Goal: Task Accomplishment & Management: Complete application form

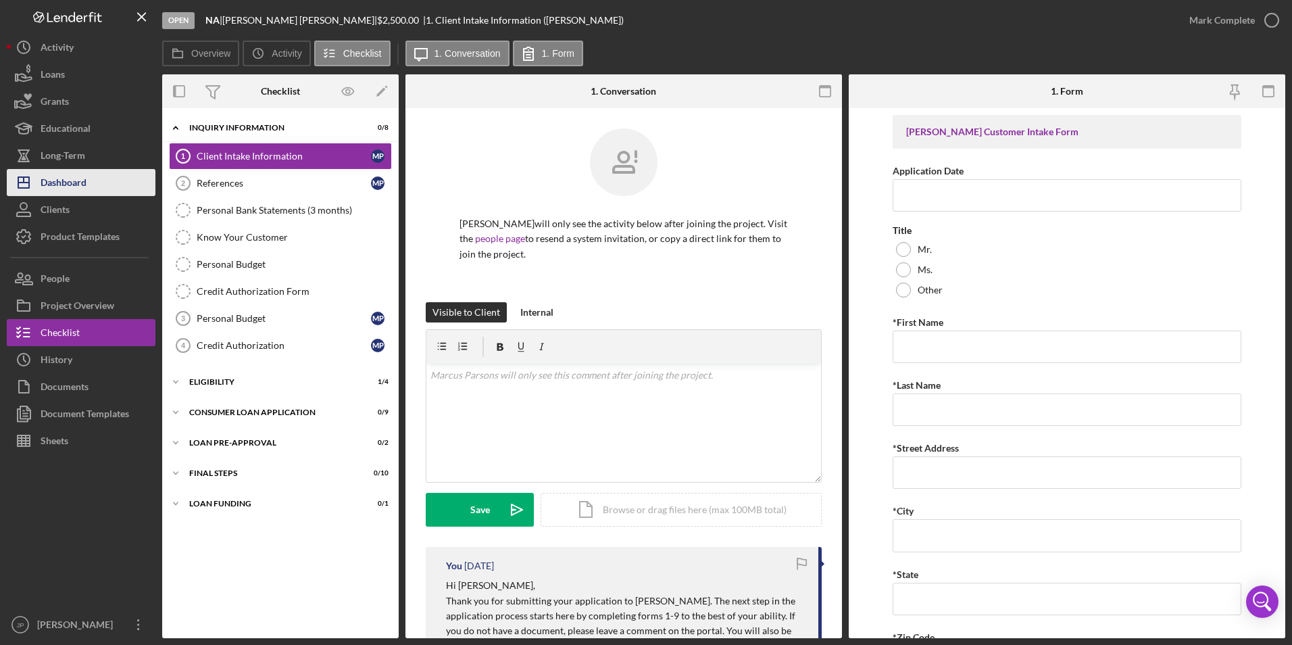
click at [78, 193] on div "Dashboard" at bounding box center [64, 184] width 46 height 30
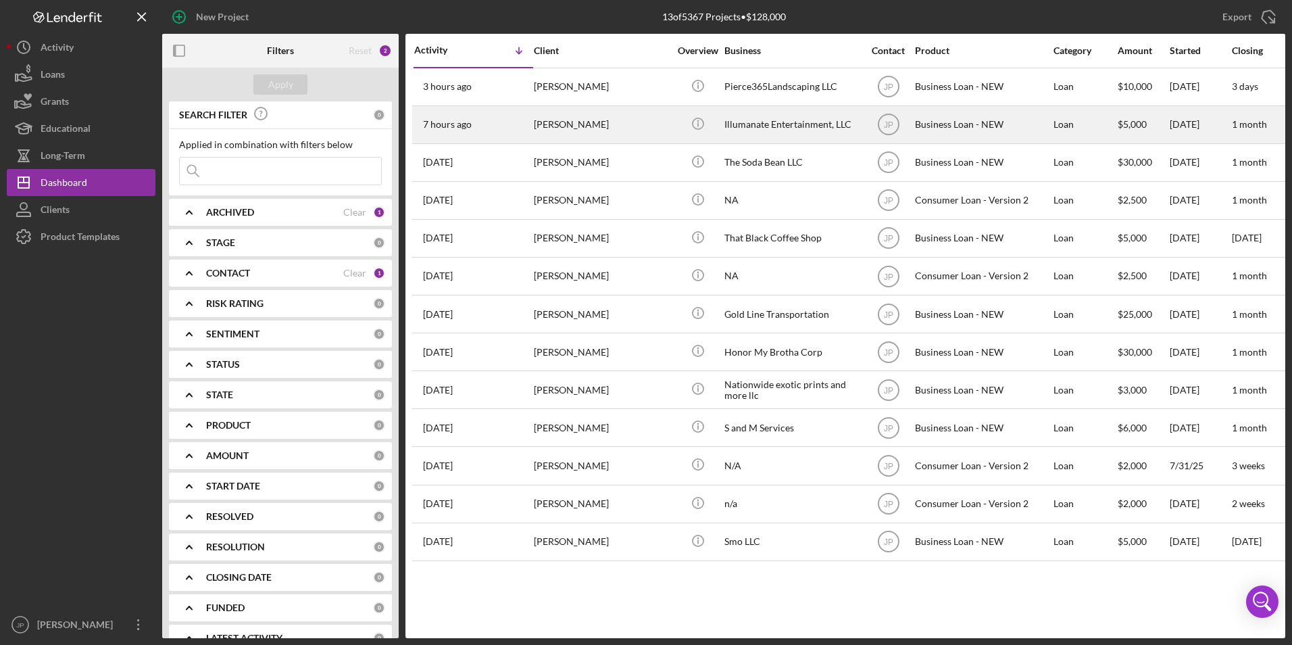
click at [558, 110] on div "[PERSON_NAME]" at bounding box center [601, 125] width 135 height 36
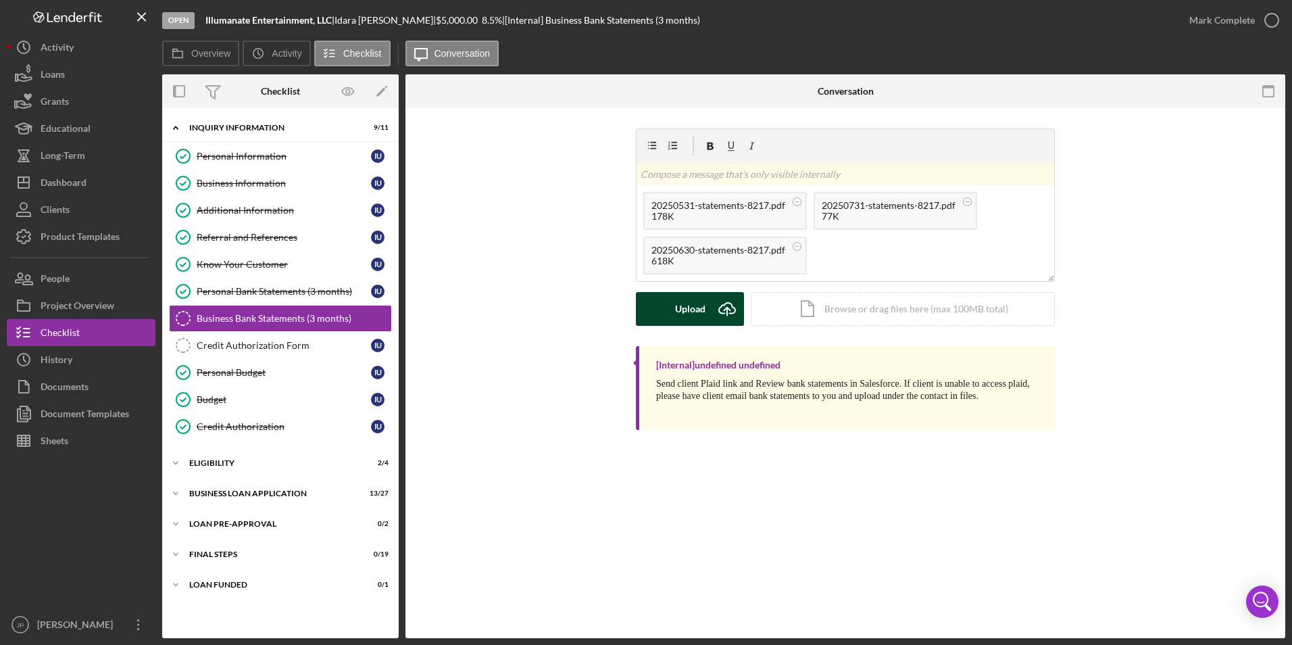
click at [681, 309] on div "Upload" at bounding box center [690, 309] width 30 height 34
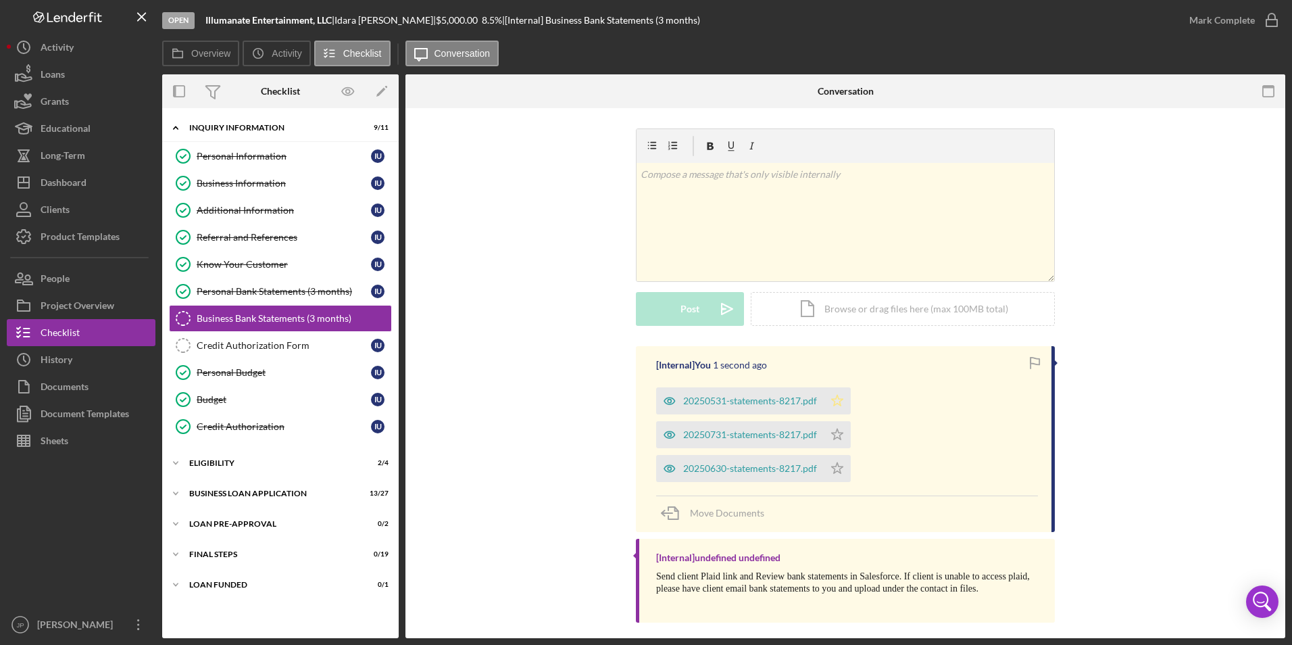
click at [834, 396] on icon "Icon/Star" at bounding box center [837, 400] width 27 height 27
click at [845, 435] on icon "Icon/Star" at bounding box center [837, 434] width 27 height 27
click at [834, 469] on icon "Icon/Star" at bounding box center [837, 468] width 27 height 27
click at [1220, 19] on div "Mark Complete" at bounding box center [1222, 20] width 66 height 27
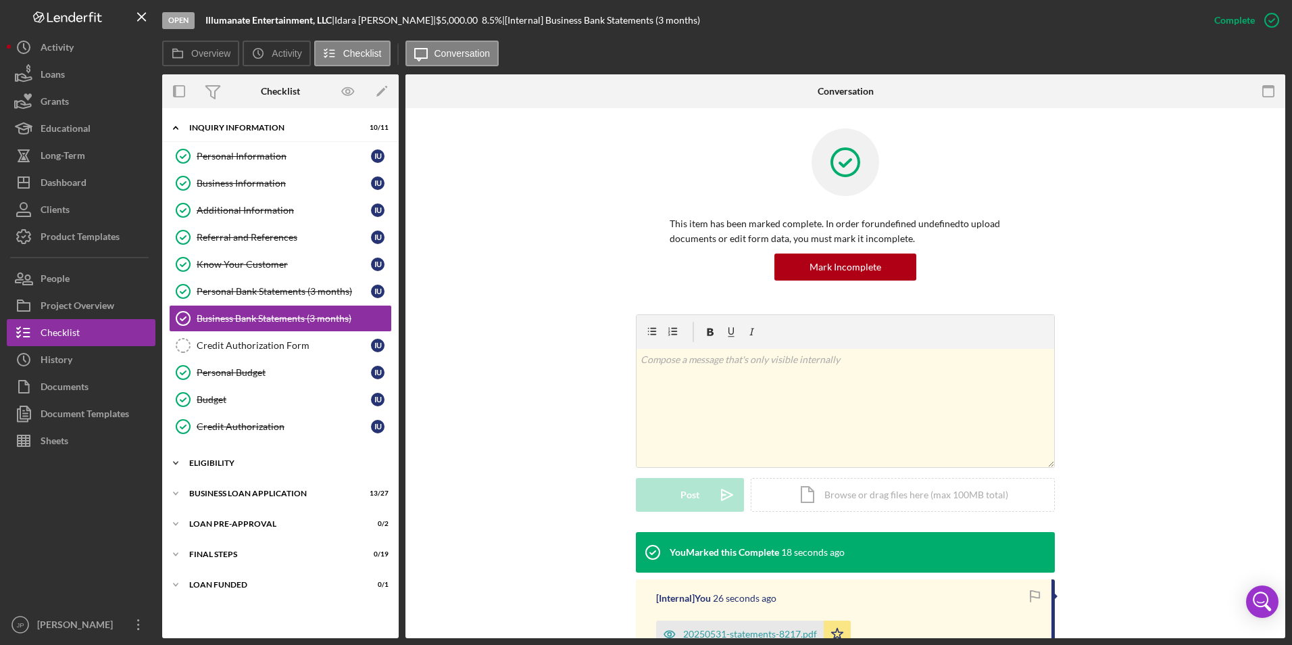
click at [176, 464] on icon "Icon/Expander" at bounding box center [175, 462] width 27 height 27
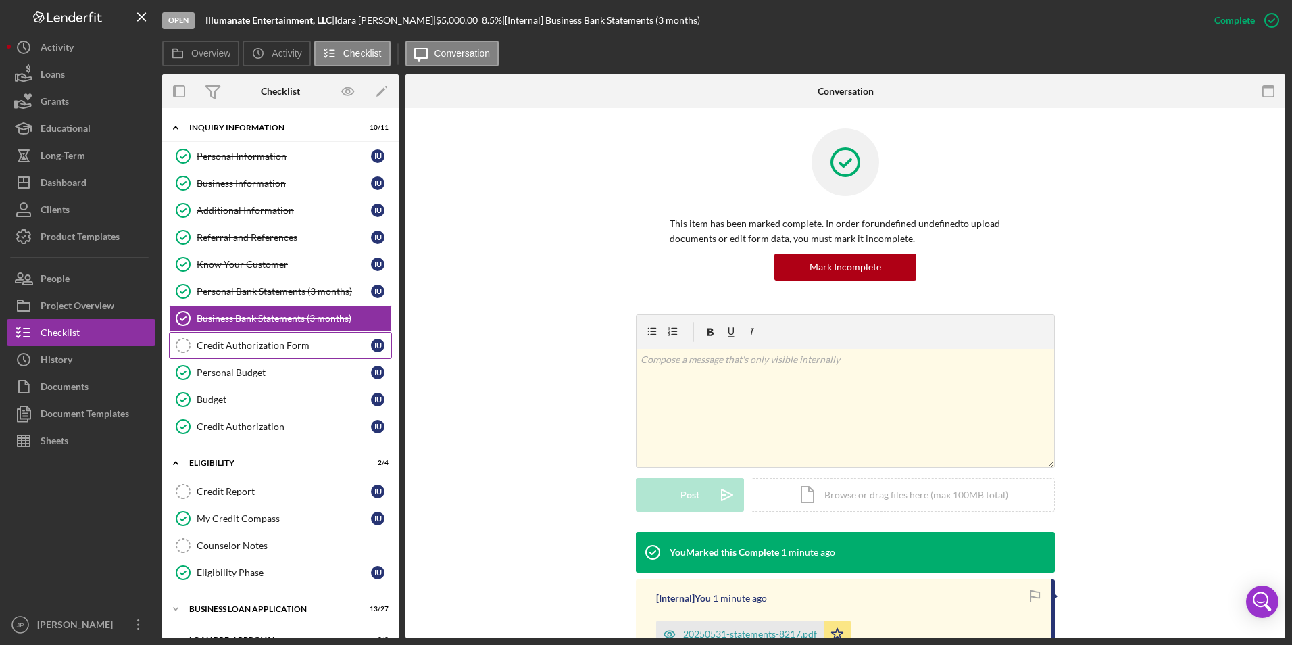
click at [275, 341] on div "Credit Authorization Form" at bounding box center [284, 345] width 174 height 11
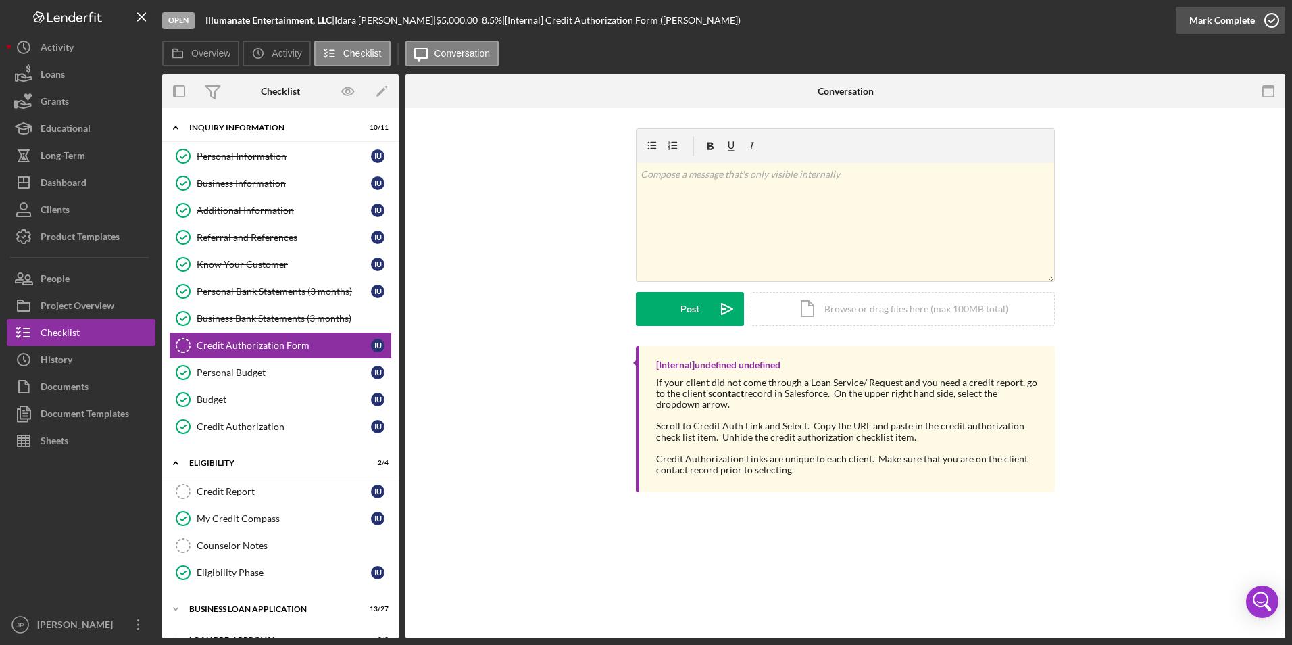
click at [1237, 16] on div "Mark Complete" at bounding box center [1222, 20] width 66 height 27
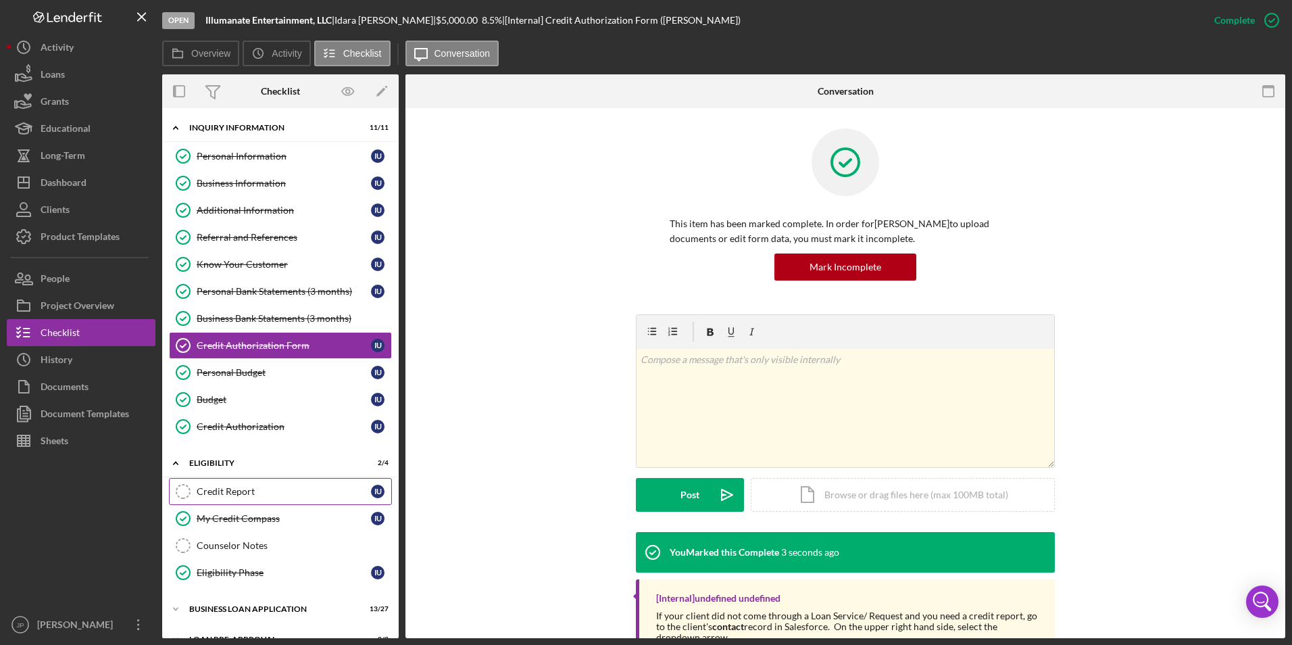
click at [237, 480] on link "Credit Report Credit Report I U" at bounding box center [280, 491] width 223 height 27
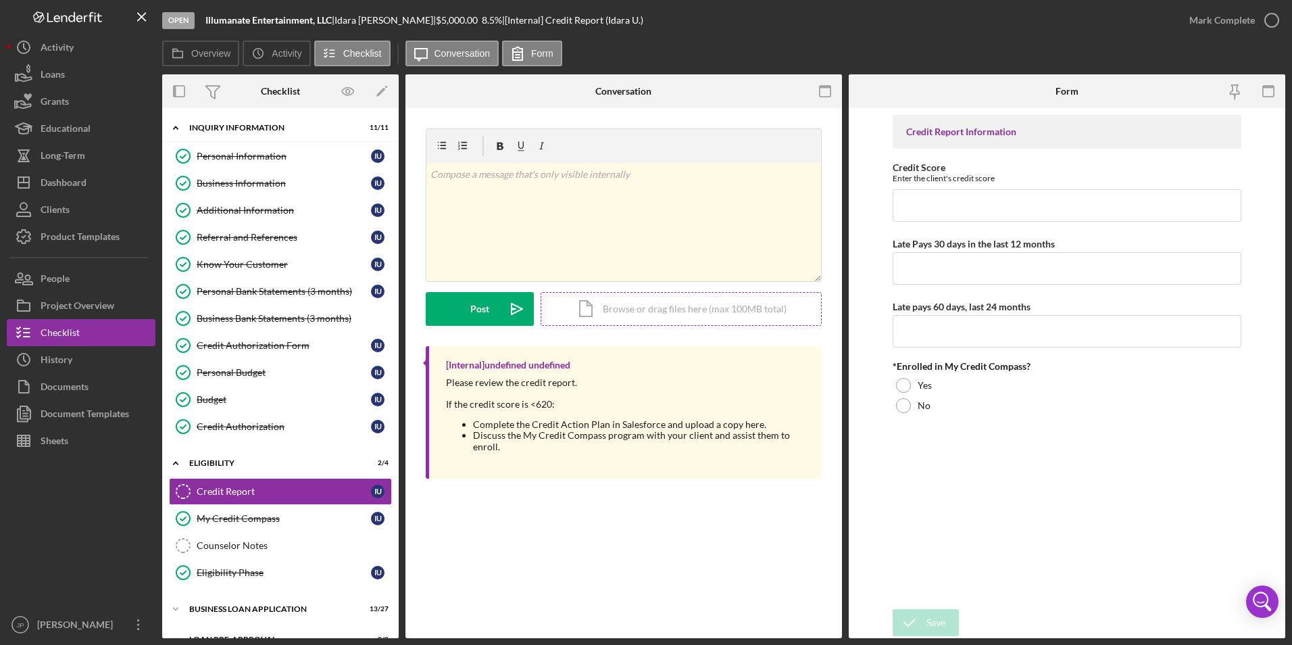
click at [620, 309] on div "Icon/Document Browse or drag files here (max 100MB total) Tap to choose files o…" at bounding box center [681, 309] width 281 height 34
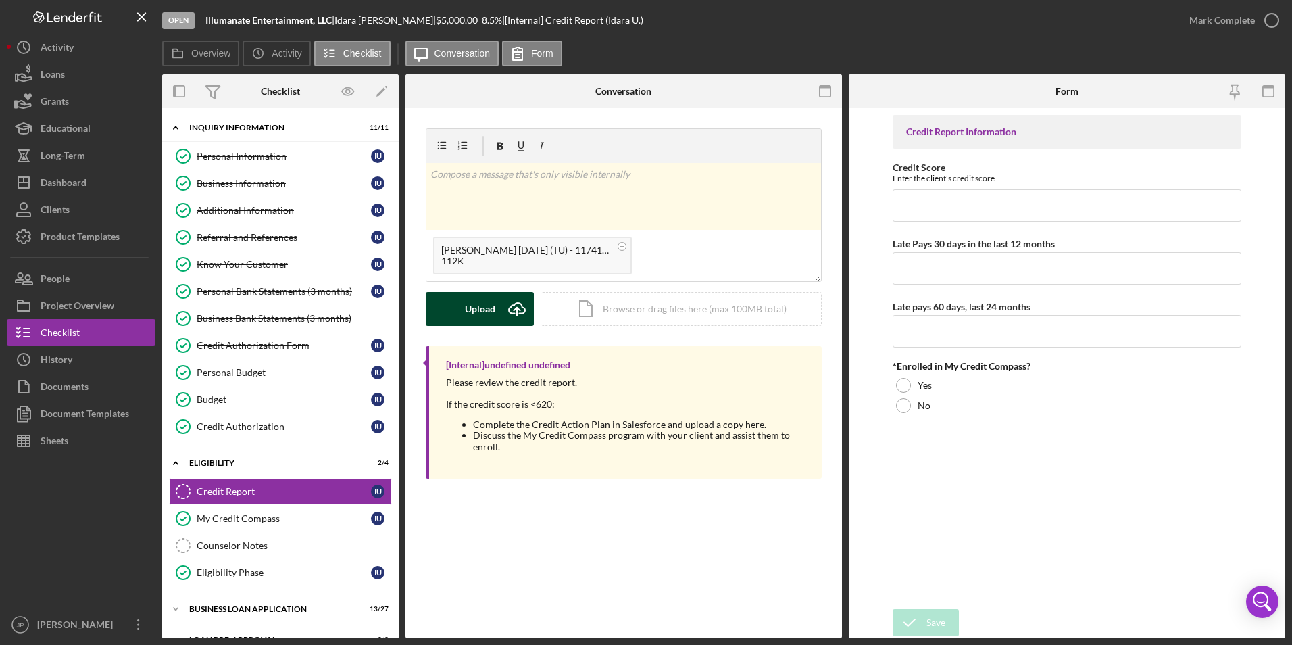
click at [475, 301] on div "Upload" at bounding box center [480, 309] width 30 height 34
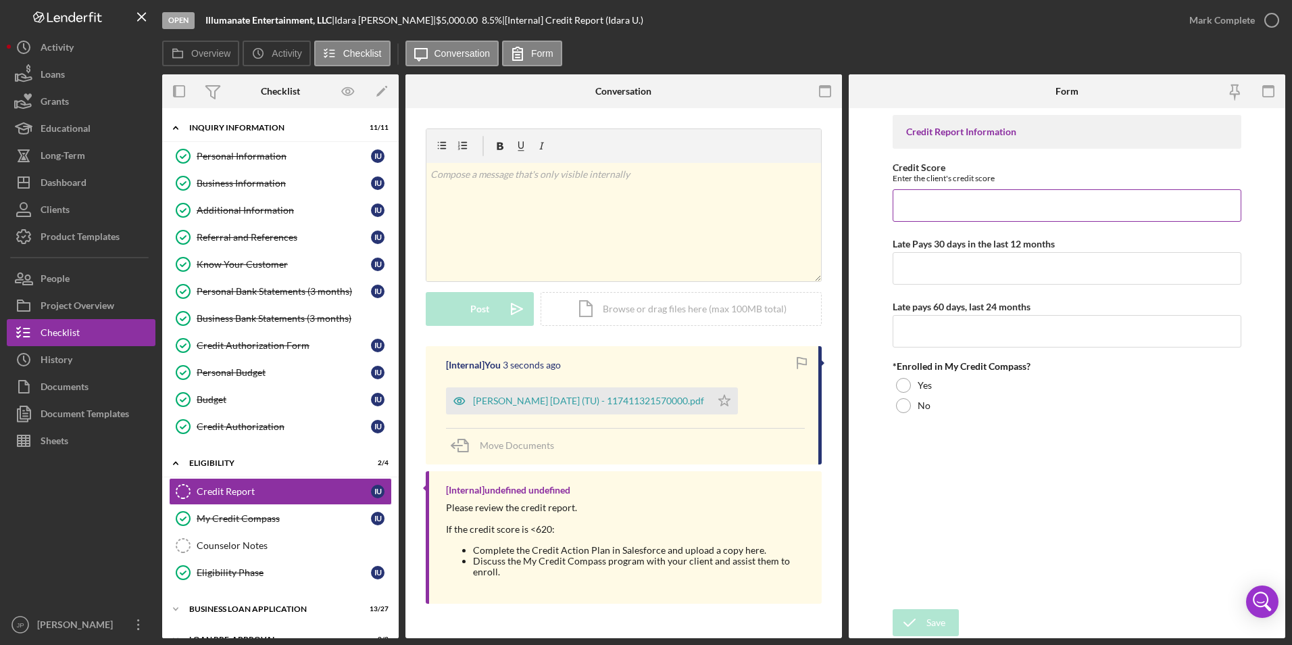
click at [944, 207] on input "Credit Score" at bounding box center [1067, 205] width 349 height 32
type input "554"
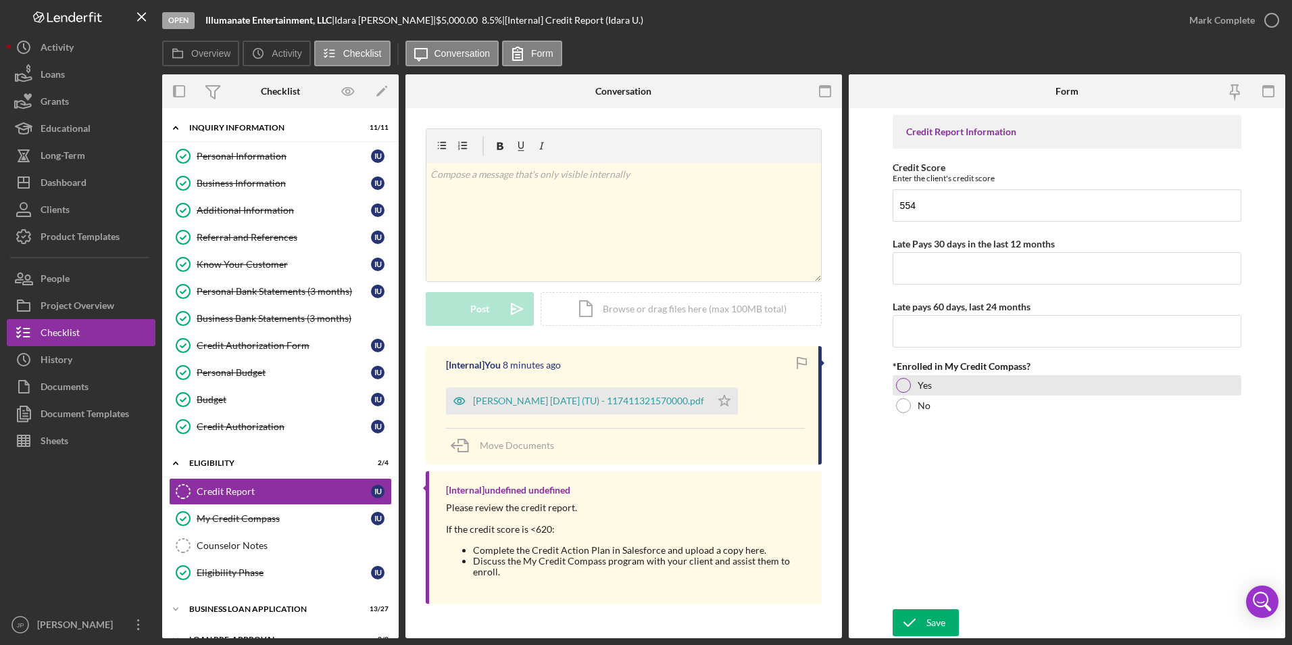
click at [912, 382] on div "Yes" at bounding box center [1067, 385] width 349 height 20
